Goal: Contribute content: Add original content to the website for others to see

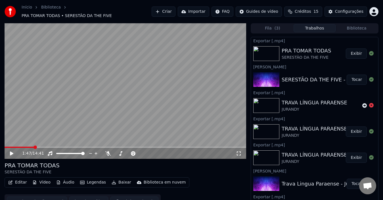
click at [20, 181] on button "Editar" at bounding box center [17, 182] width 23 height 8
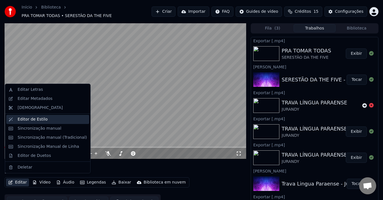
click at [29, 123] on div "Editor de Estilo" at bounding box center [47, 119] width 83 height 9
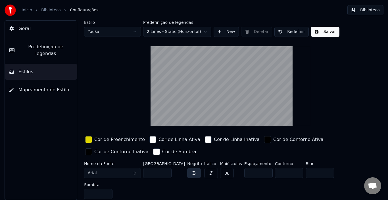
click at [50, 13] on div "Início Biblioteca Configurações" at bounding box center [52, 10] width 94 height 11
click at [51, 10] on link "Biblioteca" at bounding box center [51, 10] width 20 height 6
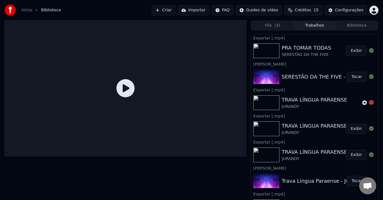
click at [352, 50] on button "Exibir" at bounding box center [356, 51] width 21 height 10
click at [348, 50] on button "Exibir" at bounding box center [356, 51] width 21 height 10
click at [307, 75] on div "SERESTÃO DA THE FIVE - PRA TOMAR TODAS" at bounding box center [338, 77] width 115 height 8
click at [349, 77] on button "Tocar" at bounding box center [356, 77] width 20 height 10
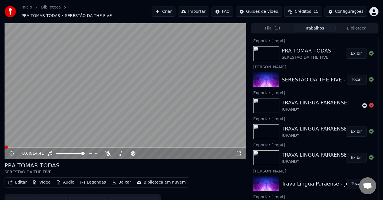
click at [17, 179] on button "Editar" at bounding box center [17, 182] width 23 height 8
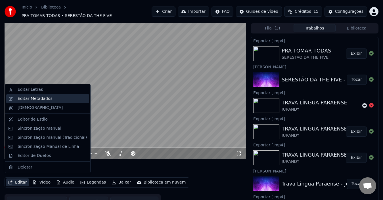
click at [29, 97] on div "Editar Metadados" at bounding box center [35, 99] width 35 height 6
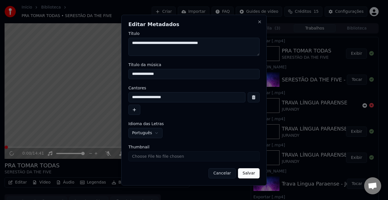
type textarea "**********"
click at [252, 173] on button "Salvar" at bounding box center [249, 173] width 22 height 10
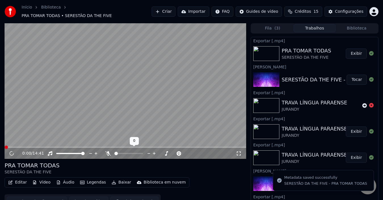
click at [108, 151] on icon at bounding box center [108, 153] width 6 height 5
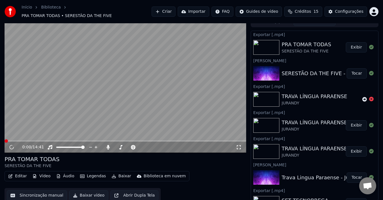
click at [86, 192] on button "Baixar vídeo" at bounding box center [88, 195] width 39 height 10
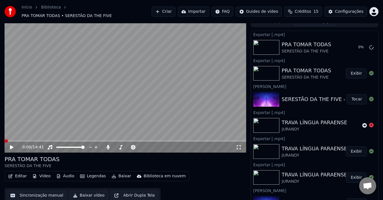
click at [13, 145] on icon at bounding box center [15, 147] width 13 height 5
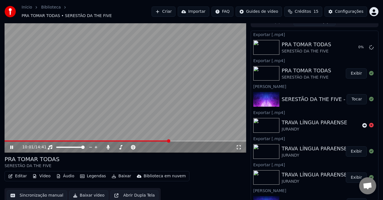
click at [11, 146] on icon at bounding box center [11, 147] width 3 height 3
